Goal: Task Accomplishment & Management: Complete application form

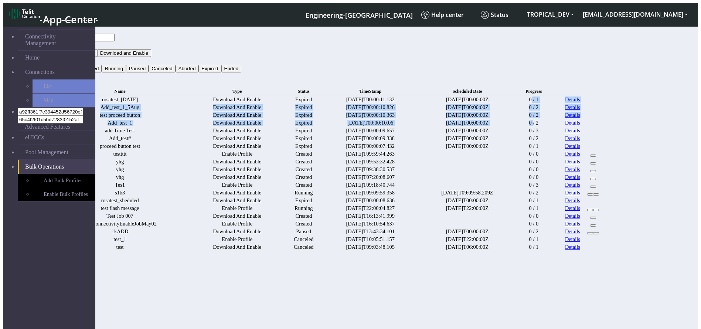
drag, startPoint x: 569, startPoint y: 88, endPoint x: 572, endPoint y: 157, distance: 69.2
click at [572, 157] on tbody "rosatest_5AUG Download And Enable Expired 2025-09-04T00:00:11.132 2025-08-05T00…" at bounding box center [327, 173] width 555 height 154
click at [550, 126] on td "0 / 2" at bounding box center [534, 122] width 32 height 7
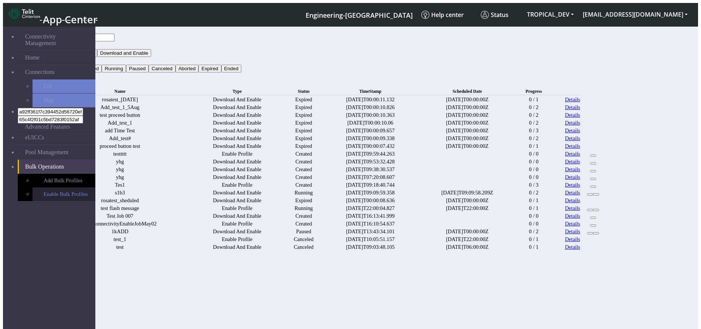
drag, startPoint x: 58, startPoint y: 159, endPoint x: 46, endPoint y: 161, distance: 12.8
click at [46, 187] on link "Enable Bulk Profiles" at bounding box center [64, 194] width 63 height 14
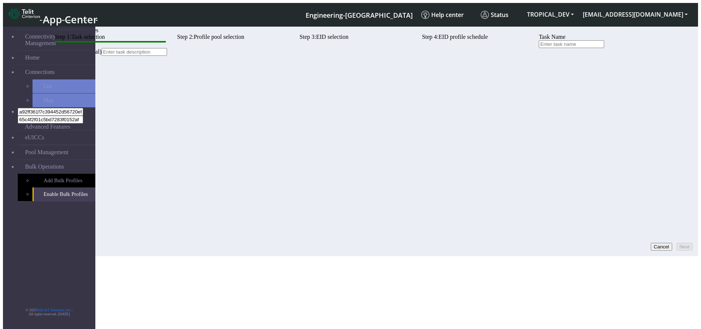
click at [539, 48] on input "text" at bounding box center [571, 44] width 65 height 8
type input "tetsing-ashok"
click at [680, 243] on button "Next" at bounding box center [685, 247] width 16 height 8
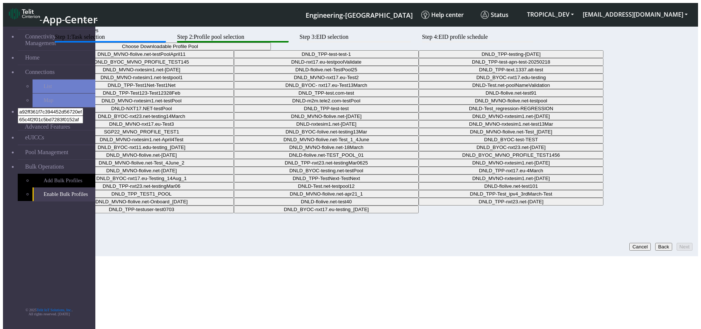
click at [271, 50] on button "Choose Downloadable Profile Pool" at bounding box center [160, 47] width 222 height 8
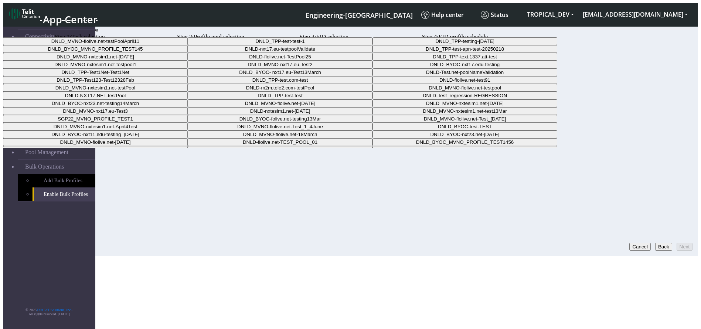
click at [188, 45] on Pool01e7ee26-66cf-4d97-8794-5f07d8643217-dropdown "DNLD_MVNO-flolive.net-testPoolApril11" at bounding box center [95, 41] width 185 height 8
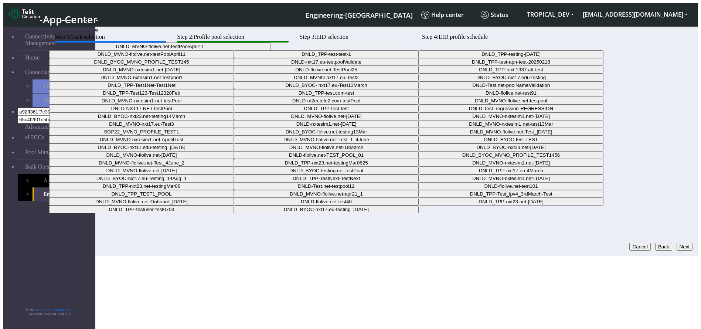
click at [677, 243] on button "Next" at bounding box center [685, 247] width 16 height 8
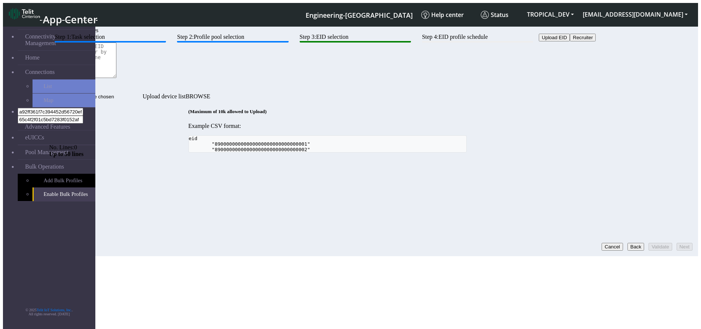
click at [628, 243] on button "Back" at bounding box center [636, 247] width 17 height 8
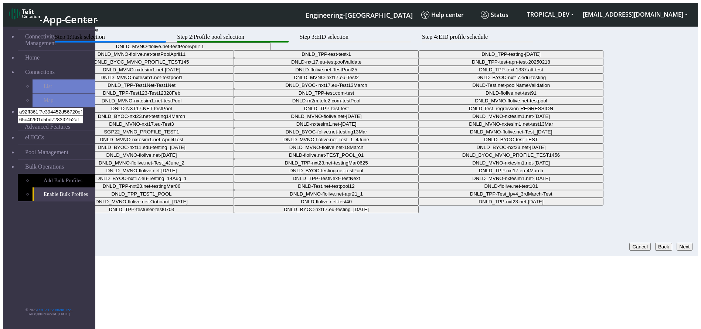
click at [655, 243] on button "Back" at bounding box center [663, 247] width 17 height 8
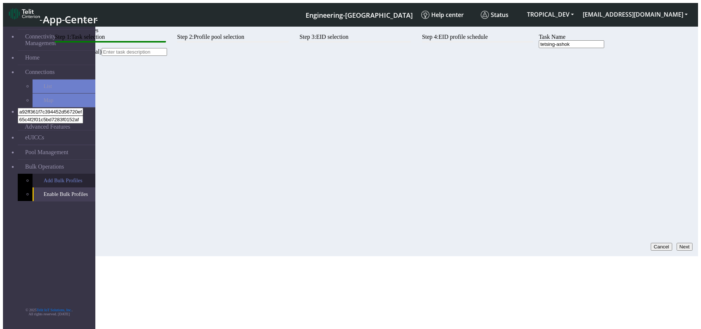
click at [33, 174] on link "Add Bulk Profiles" at bounding box center [64, 181] width 63 height 14
click at [606, 56] on div "Step 1: Task selection Step 2: Profile pool selection Step 3: EID selection Ste…" at bounding box center [327, 45] width 557 height 22
click at [683, 243] on button "Next" at bounding box center [685, 247] width 16 height 8
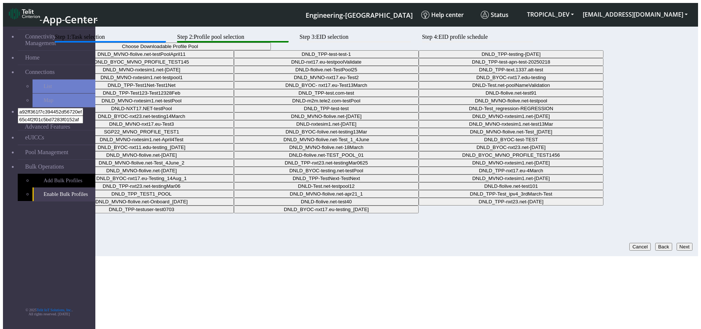
click at [655, 243] on button "Back" at bounding box center [663, 247] width 17 height 8
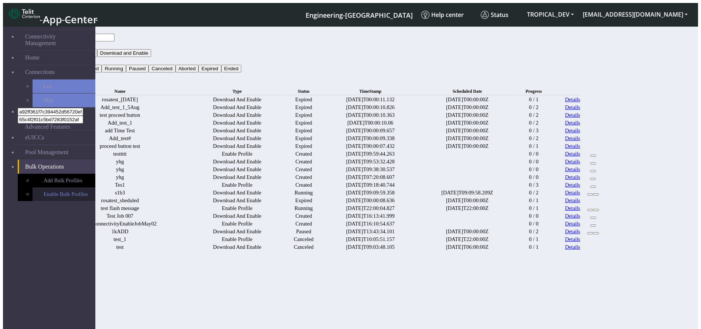
click at [50, 187] on link "Enable Bulk Profiles" at bounding box center [64, 194] width 63 height 14
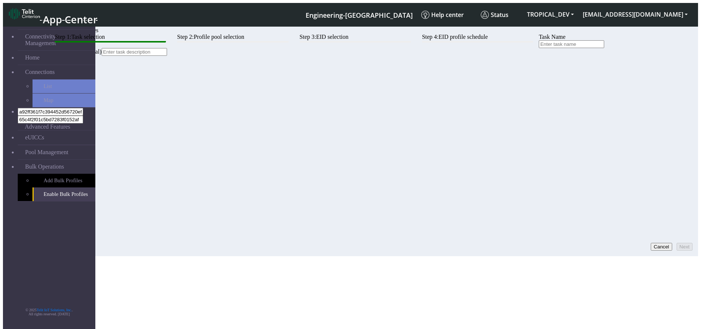
click at [539, 48] on input "text" at bounding box center [571, 44] width 65 height 8
type input "asads"
click at [688, 243] on button "Next" at bounding box center [685, 247] width 16 height 8
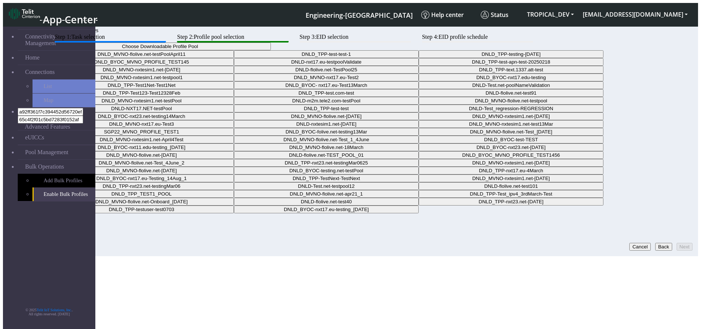
click at [271, 50] on button "Choose Downloadable Profile Pool" at bounding box center [160, 47] width 222 height 8
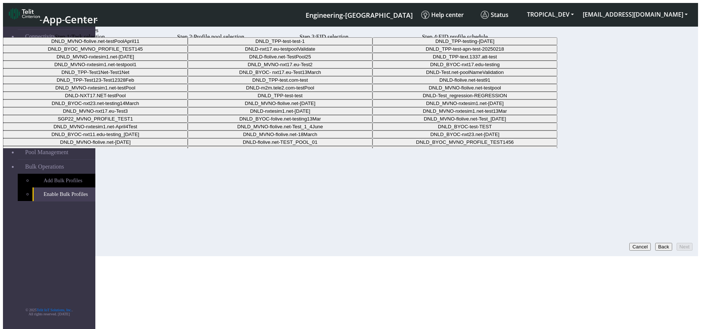
click at [188, 45] on Pool01e7ee26-66cf-4d97-8794-5f07d8643217-dropdown "DNLD_MVNO-flolive.net-testPoolApril11" at bounding box center [95, 41] width 185 height 8
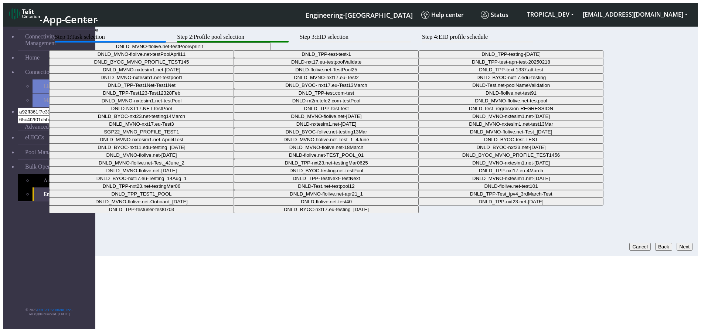
click at [677, 244] on button "Next" at bounding box center [685, 247] width 16 height 8
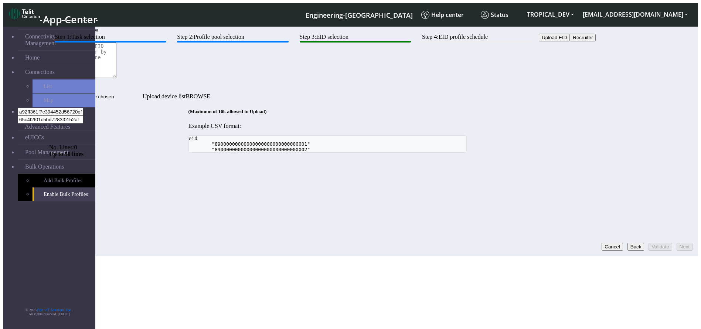
click at [628, 243] on button "Back" at bounding box center [636, 247] width 17 height 8
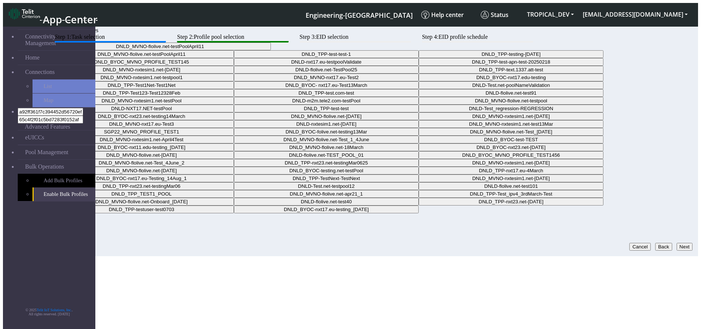
click at [655, 243] on button "Back" at bounding box center [663, 247] width 17 height 8
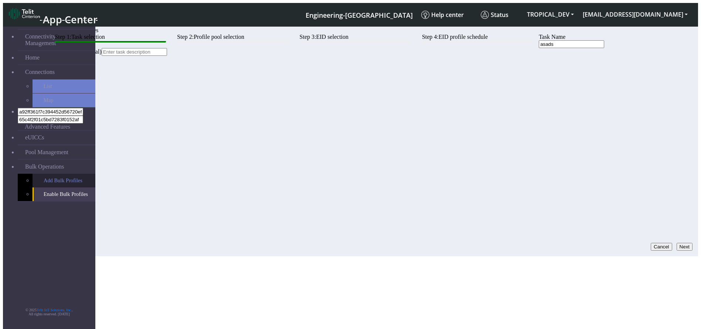
click at [33, 174] on link "Add Bulk Profiles" at bounding box center [64, 181] width 63 height 14
click at [683, 243] on button "Next" at bounding box center [685, 247] width 16 height 8
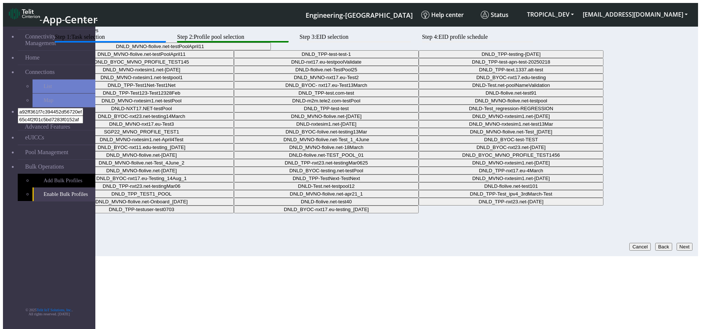
click at [44, 187] on link "Enable Bulk Profiles" at bounding box center [64, 194] width 63 height 14
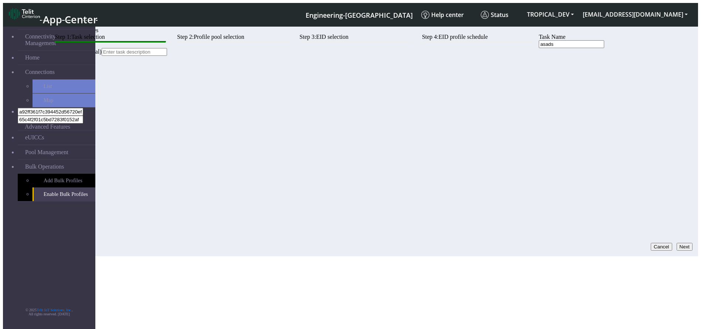
drag, startPoint x: 205, startPoint y: 88, endPoint x: 678, endPoint y: 243, distance: 497.9
click at [678, 243] on button "Next" at bounding box center [685, 247] width 16 height 8
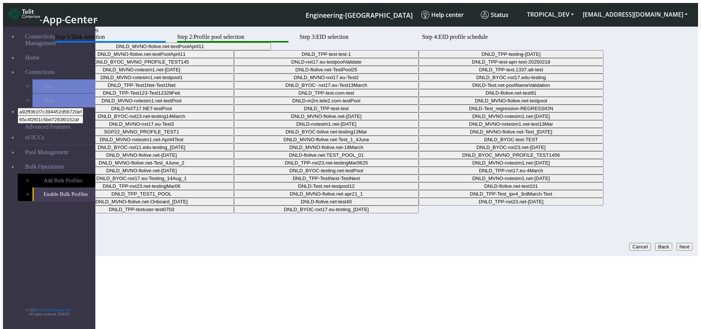
click at [677, 243] on button "Next" at bounding box center [685, 247] width 16 height 8
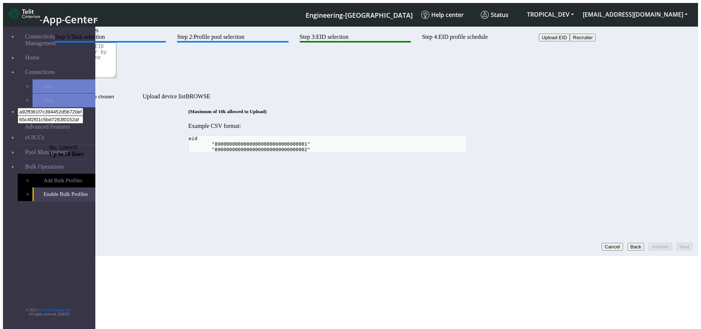
click at [628, 243] on button "Back" at bounding box center [636, 247] width 17 height 8
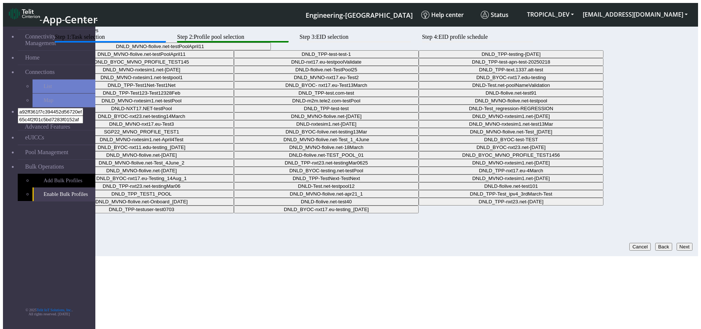
click at [655, 243] on button "Back" at bounding box center [663, 247] width 17 height 8
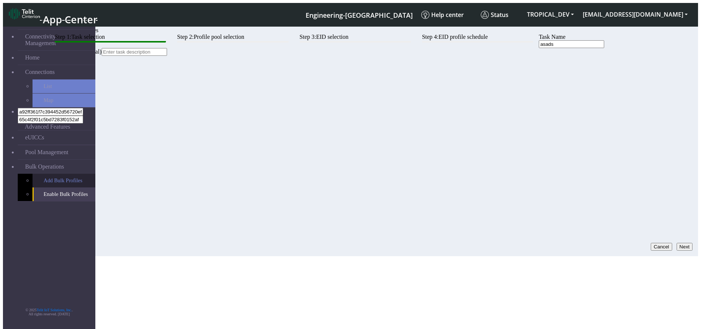
click at [40, 174] on link "Add Bulk Profiles" at bounding box center [64, 181] width 63 height 14
click at [681, 243] on button "Next" at bounding box center [685, 247] width 16 height 8
